Goal: Task Accomplishment & Management: Complete application form

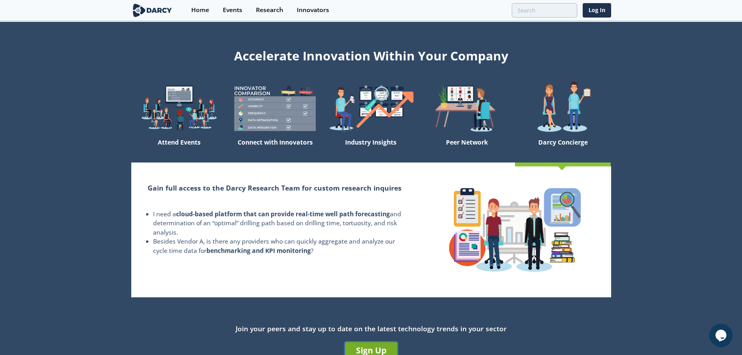
click at [375, 349] on link "Sign Up" at bounding box center [371, 350] width 52 height 16
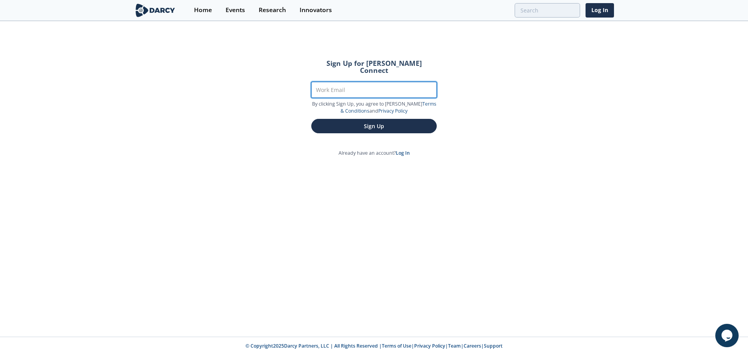
click at [350, 87] on input "Work Email" at bounding box center [373, 90] width 125 height 16
type input "[EMAIL_ADDRESS][PERSON_NAME][DOMAIN_NAME]"
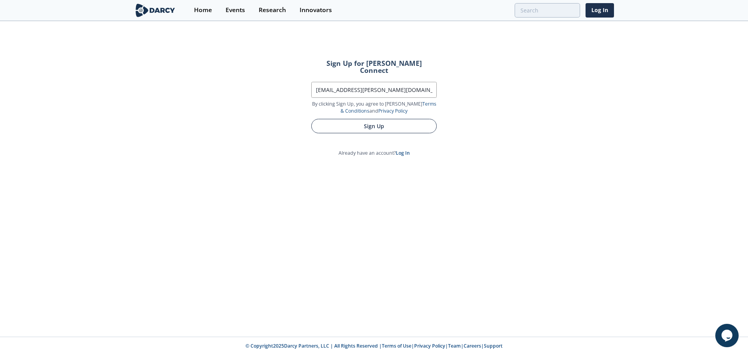
click at [378, 120] on button "Sign Up" at bounding box center [373, 126] width 125 height 14
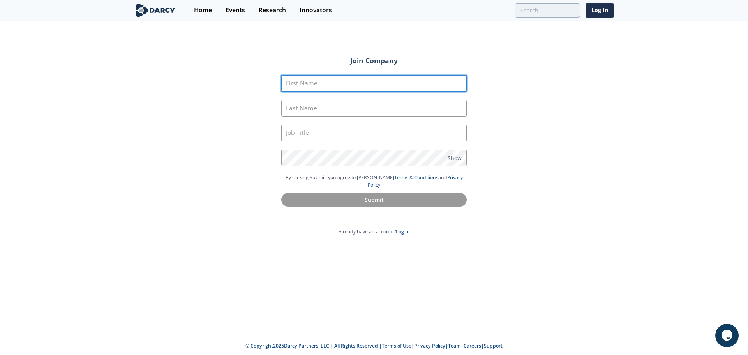
click at [314, 79] on input "First Name" at bounding box center [373, 83] width 185 height 17
type input "Basheer"
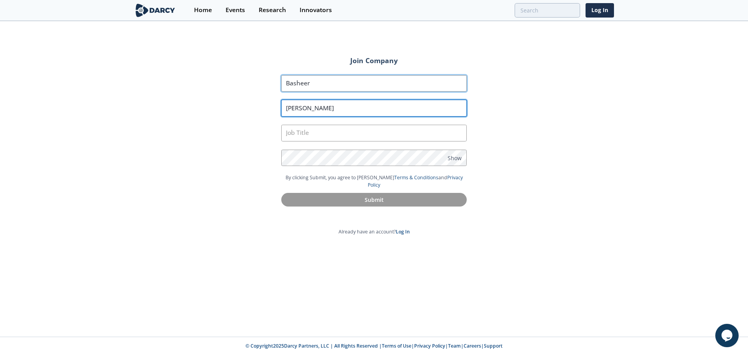
type input "[PERSON_NAME]"
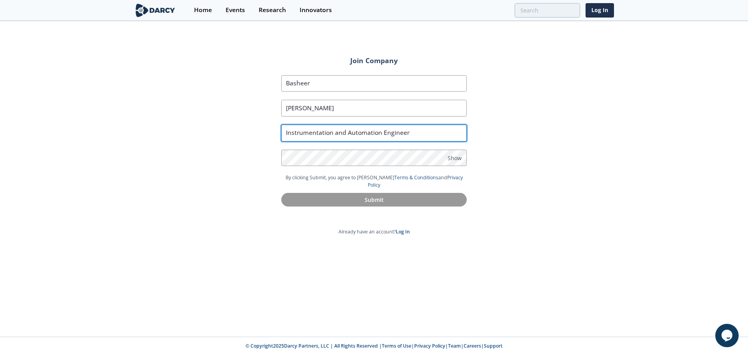
type input "Instrumentation and Automation Engineer"
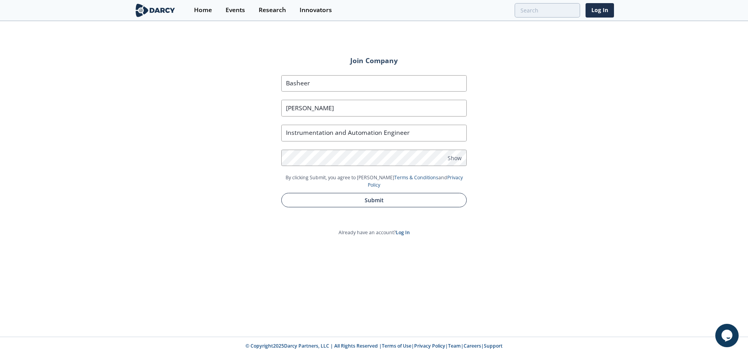
click at [375, 198] on button "Submit" at bounding box center [373, 200] width 185 height 14
